Goal: Transaction & Acquisition: Purchase product/service

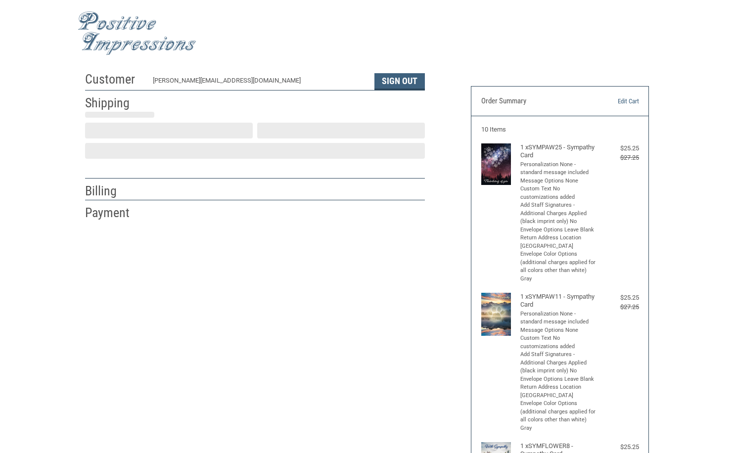
select select "US"
select select "CA"
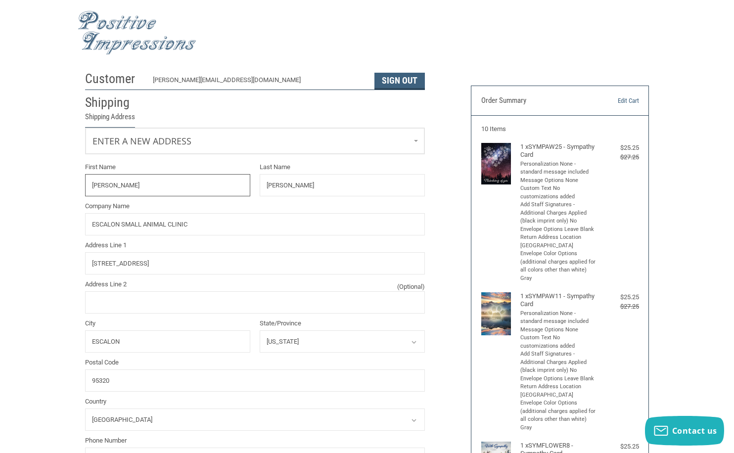
radio input "true"
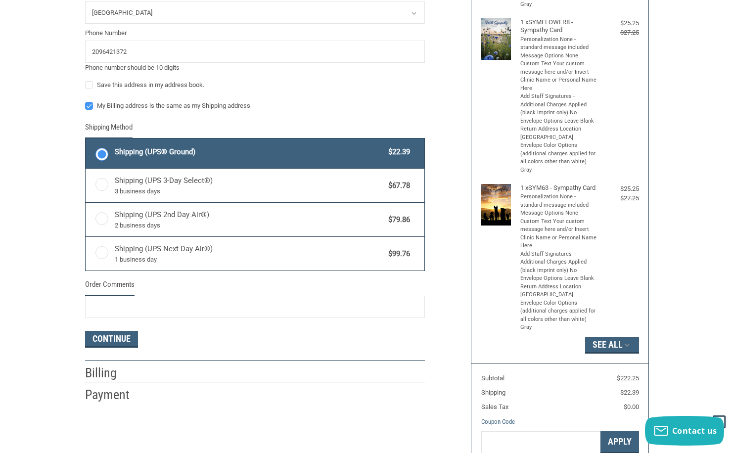
scroll to position [445, 0]
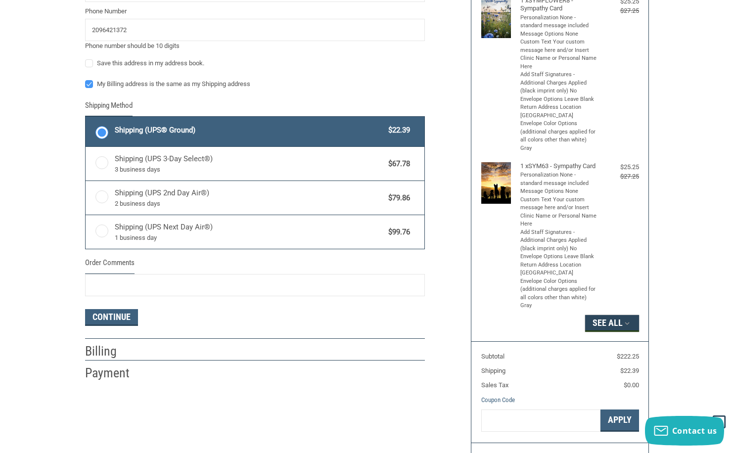
click at [624, 328] on icon "button" at bounding box center [627, 323] width 9 height 9
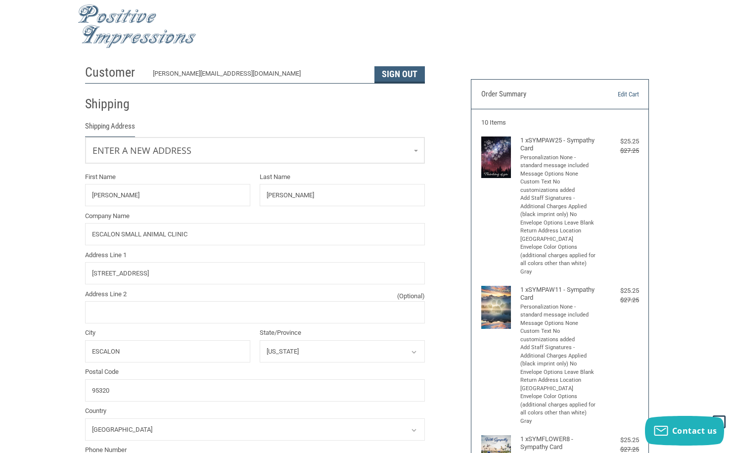
scroll to position [0, 0]
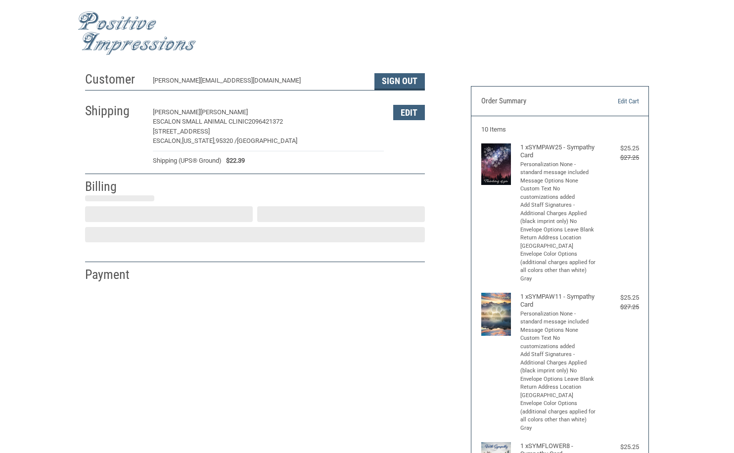
select select "US"
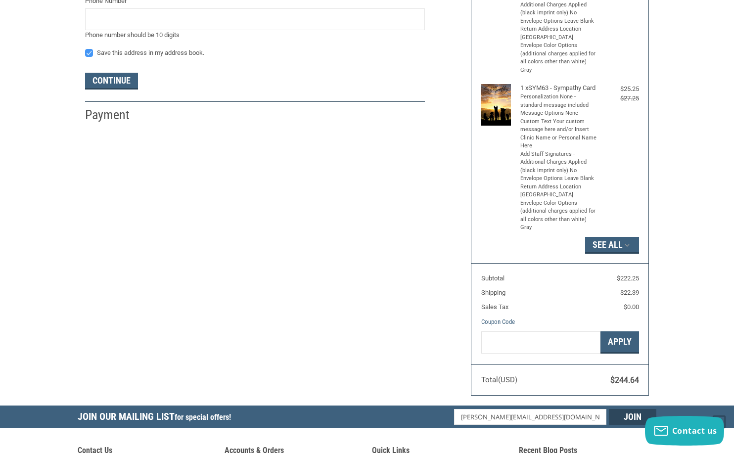
scroll to position [529, 0]
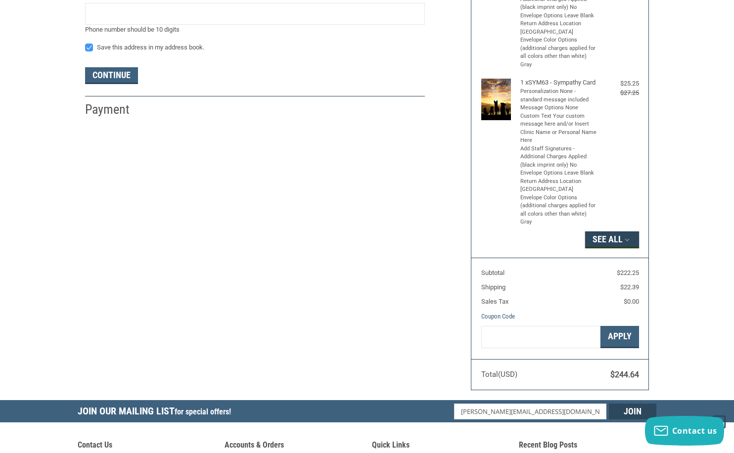
click at [608, 245] on button "See All" at bounding box center [612, 239] width 54 height 17
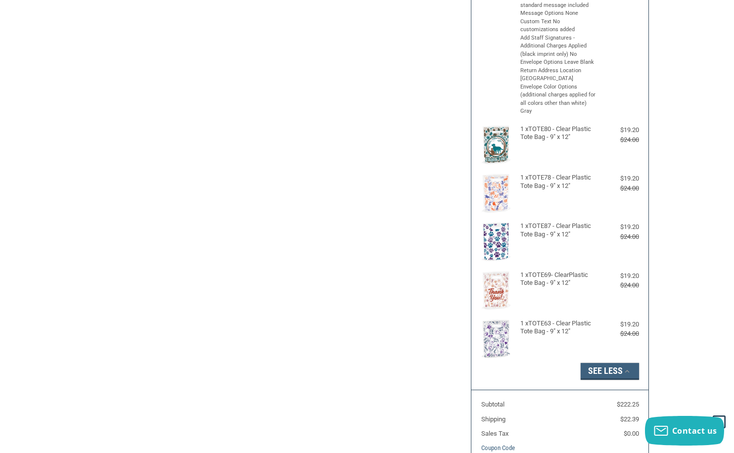
scroll to position [826, 0]
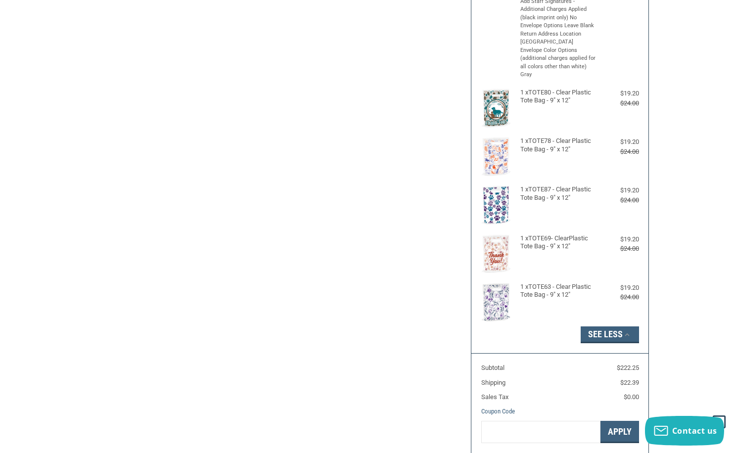
click at [494, 317] on img at bounding box center [496, 302] width 30 height 39
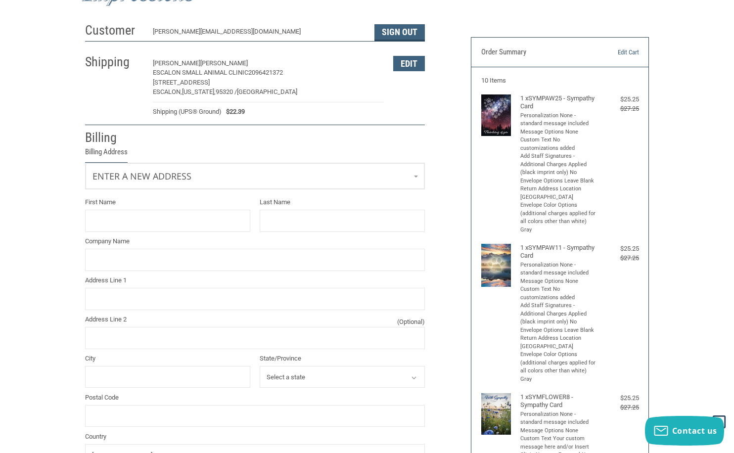
scroll to position [35, 0]
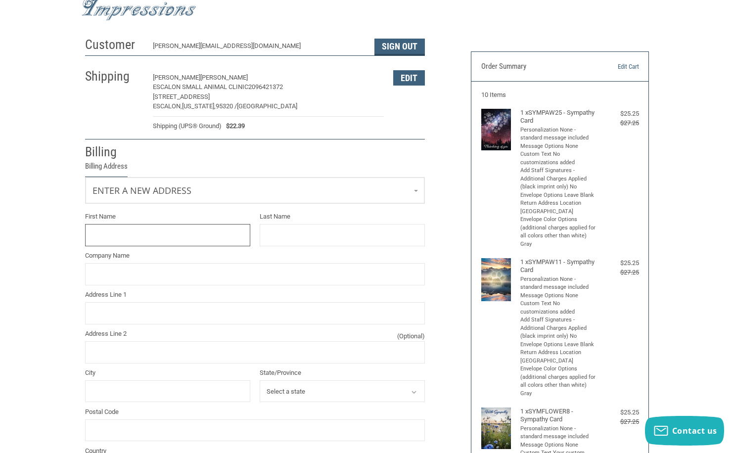
click at [124, 232] on input "First Name" at bounding box center [167, 235] width 165 height 22
click at [123, 236] on input "First Name" at bounding box center [167, 235] width 165 height 22
type input "[PERSON_NAME]"
type input "ESCALON SMALL ANIMAL CLINIC"
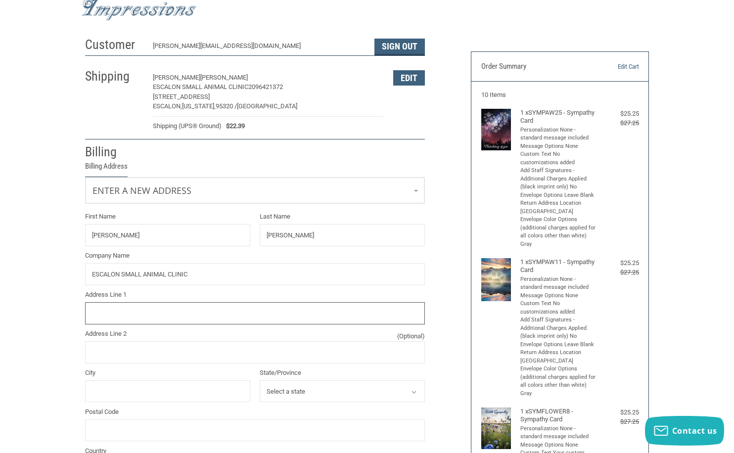
type input "[STREET_ADDRESS]"
type input "ESCALON"
select select "CA"
type input "95320"
type input "2096421372"
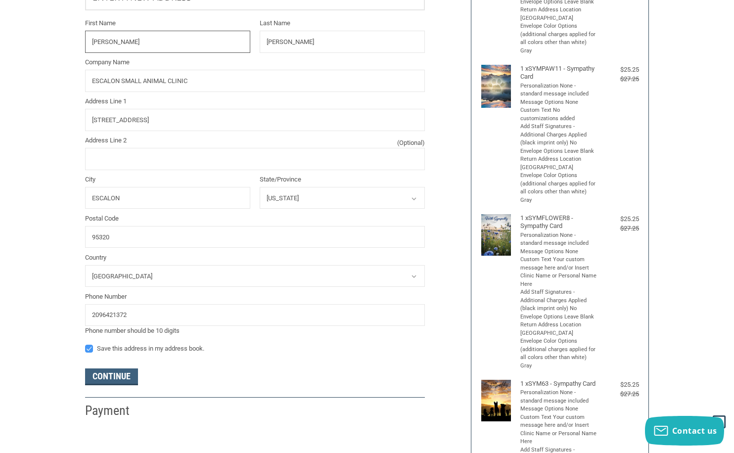
scroll to position [232, 0]
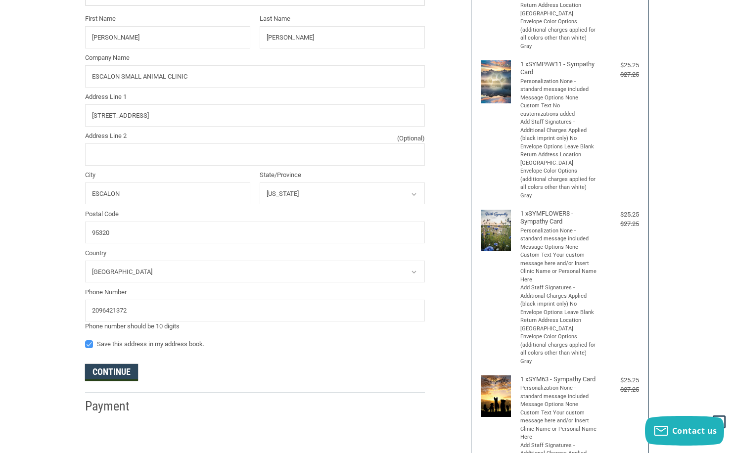
click at [111, 372] on button "Continue" at bounding box center [111, 372] width 53 height 17
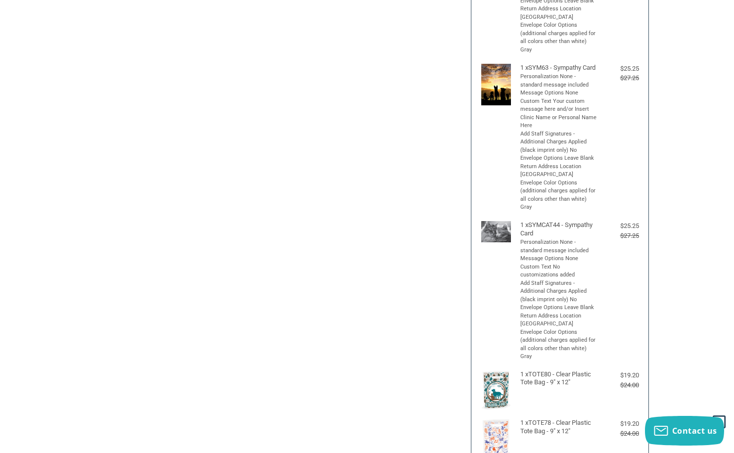
scroll to position [297, 0]
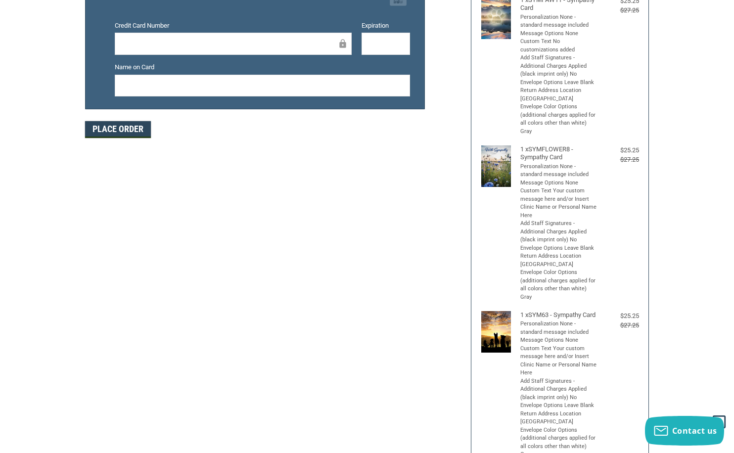
click at [118, 130] on button "Place Order" at bounding box center [118, 129] width 66 height 17
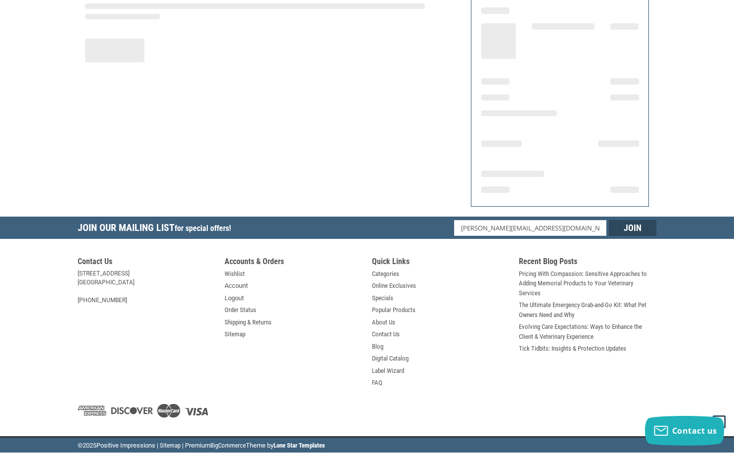
scroll to position [116, 0]
